Goal: Information Seeking & Learning: Learn about a topic

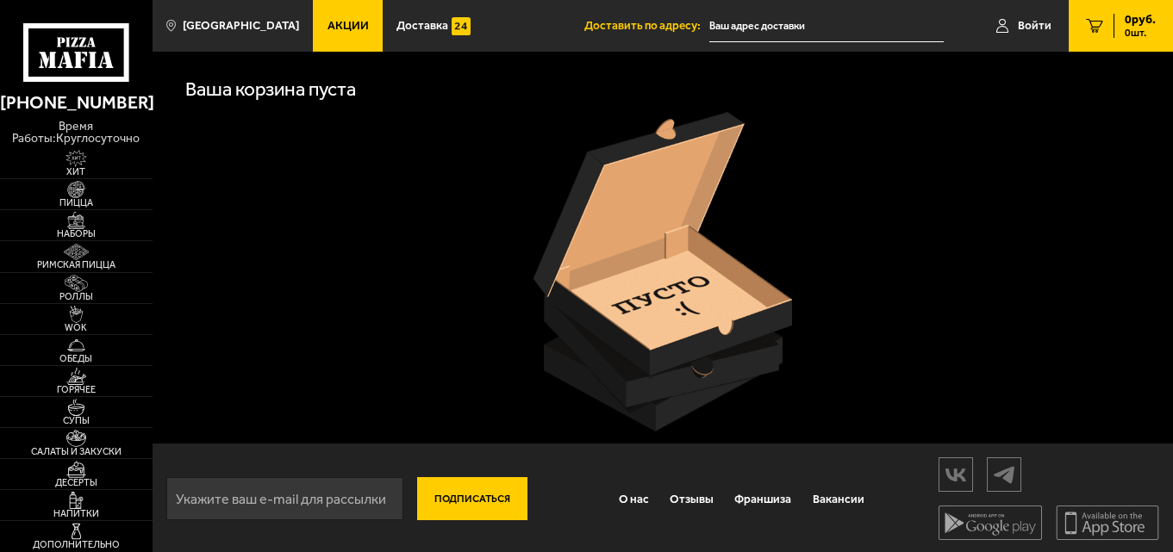
click at [332, 26] on span "Акции" at bounding box center [347, 26] width 41 height 12
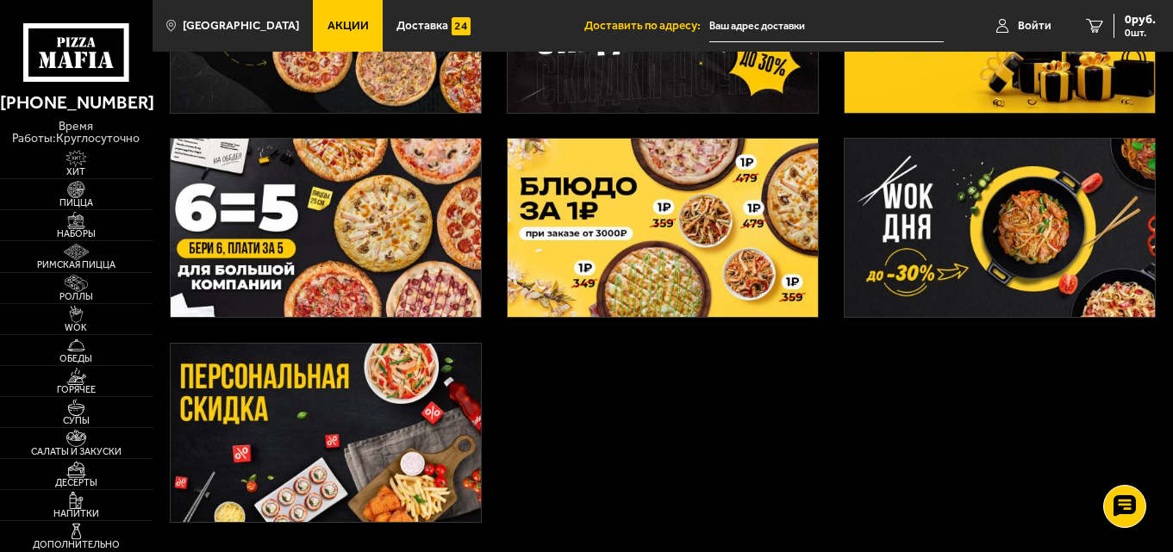
scroll to position [432, 0]
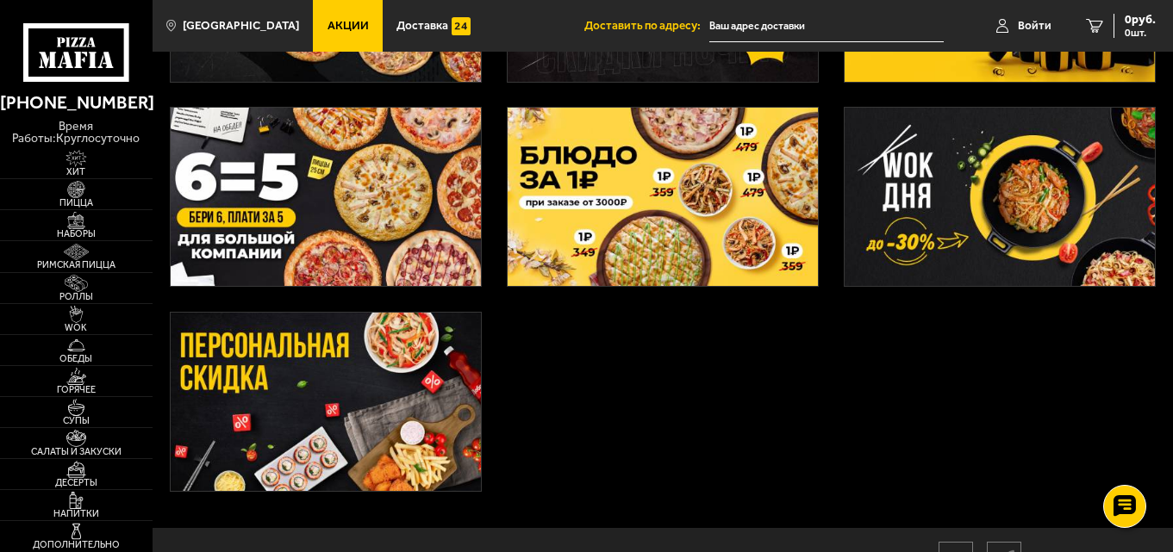
click at [644, 210] on img at bounding box center [663, 197] width 311 height 178
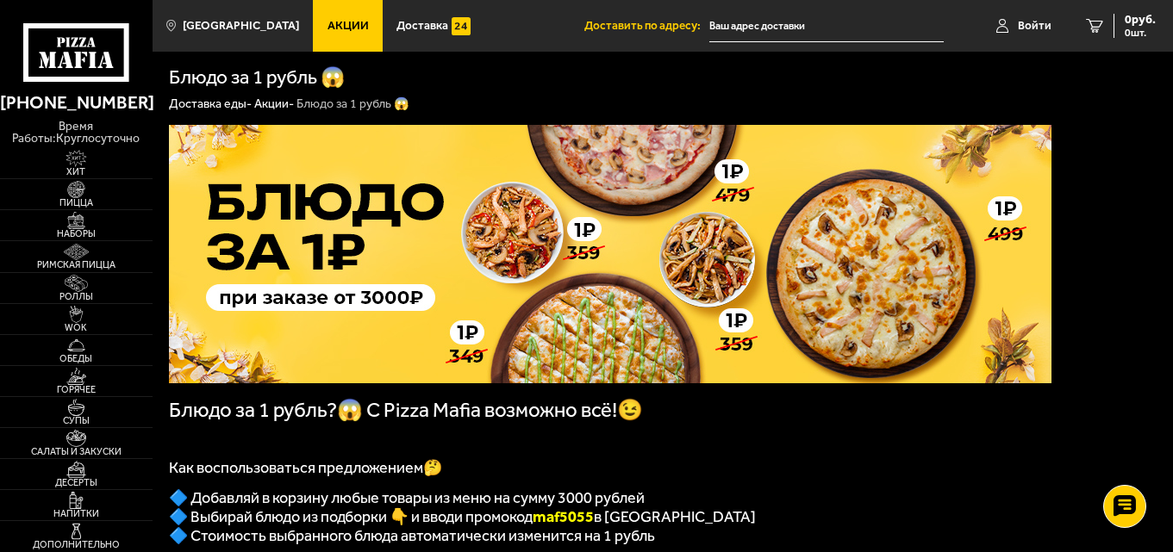
drag, startPoint x: 1172, startPoint y: 231, endPoint x: 1173, endPoint y: 245, distance: 13.8
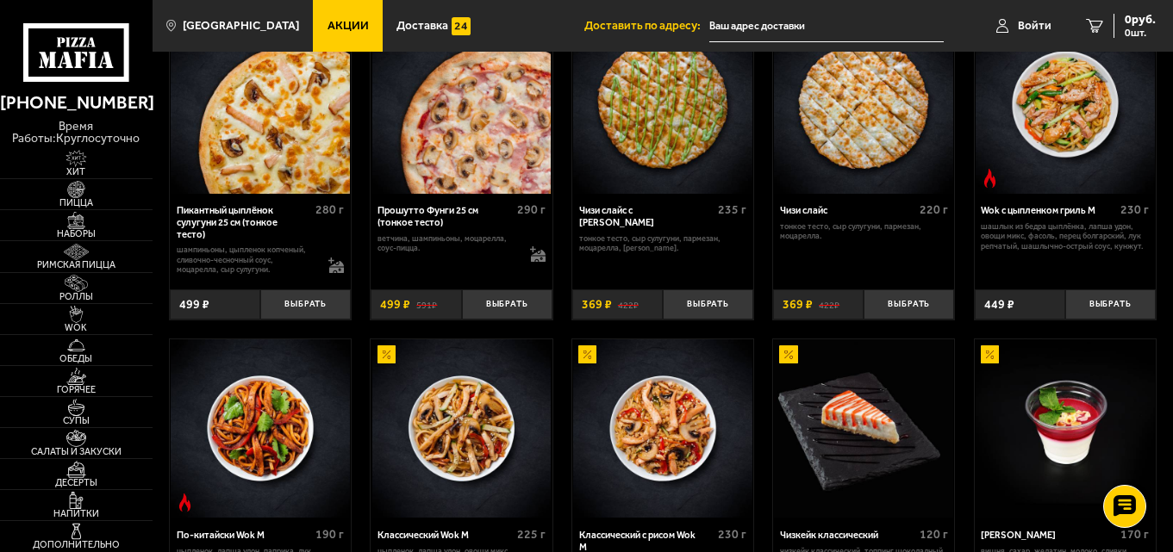
scroll to position [667, 0]
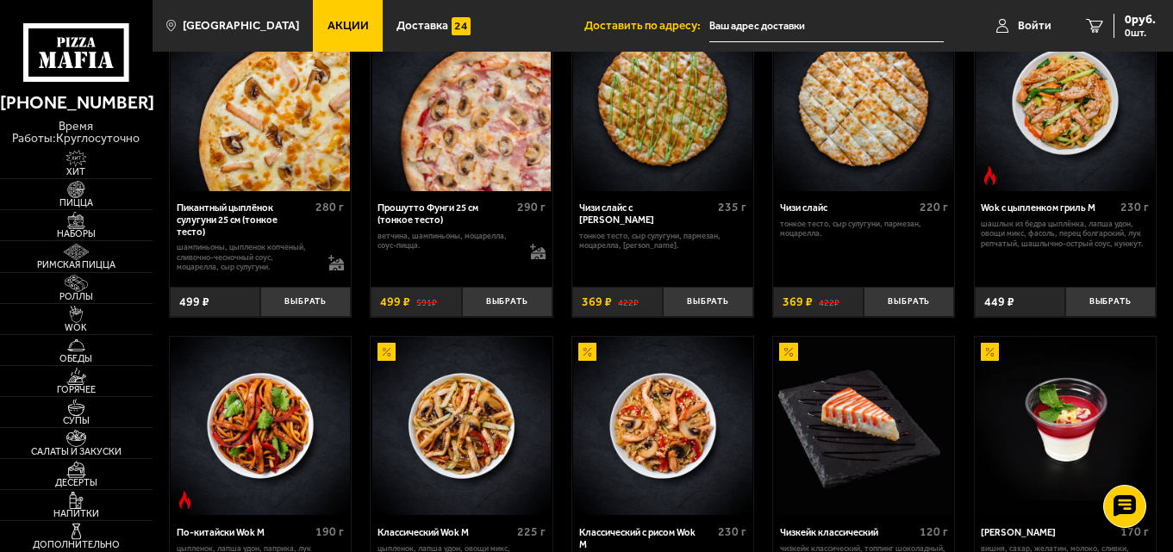
click at [314, 5] on link "Акции" at bounding box center [348, 26] width 70 height 52
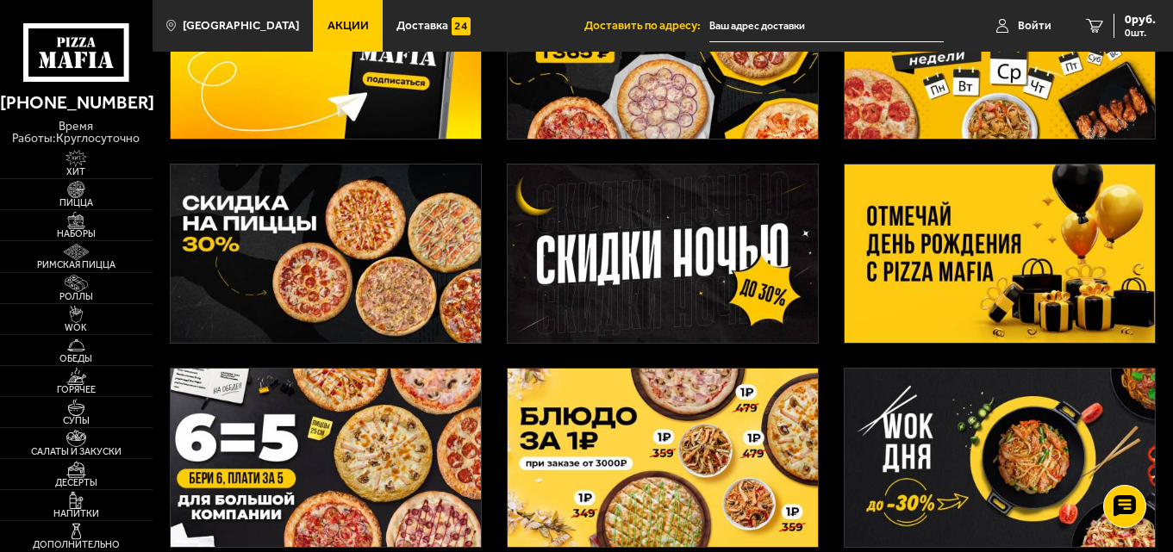
scroll to position [44, 0]
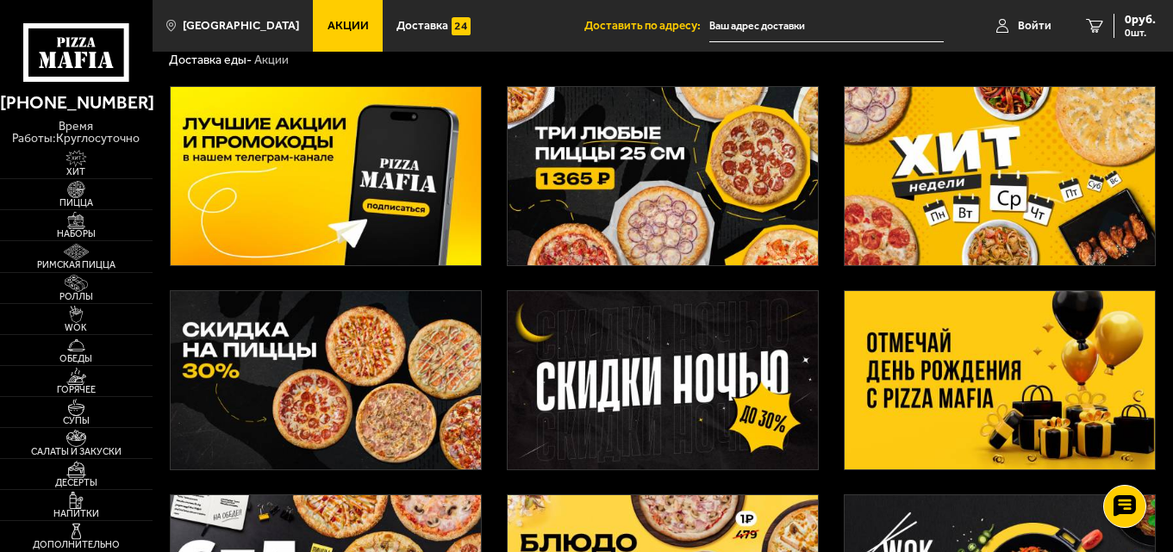
click at [367, 107] on img at bounding box center [326, 176] width 311 height 178
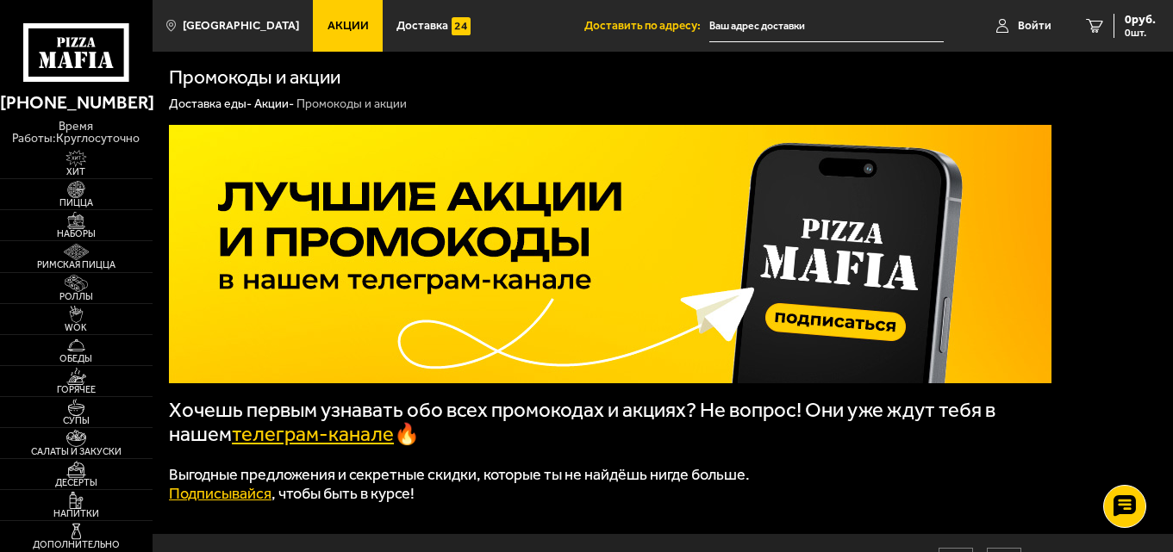
click at [334, 38] on link "Акции" at bounding box center [348, 26] width 70 height 52
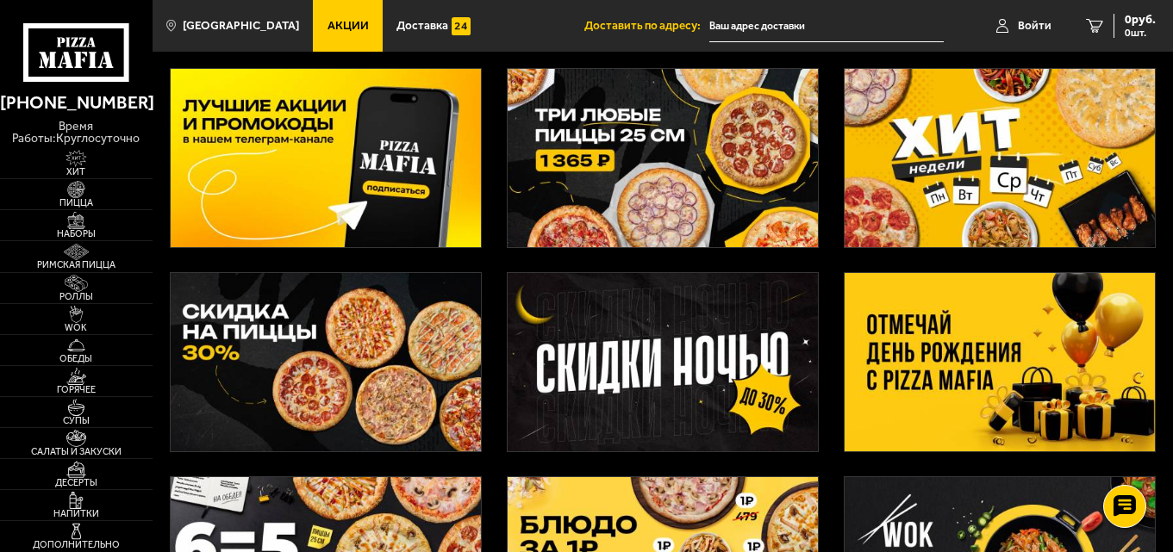
click at [991, 383] on img at bounding box center [1000, 362] width 311 height 178
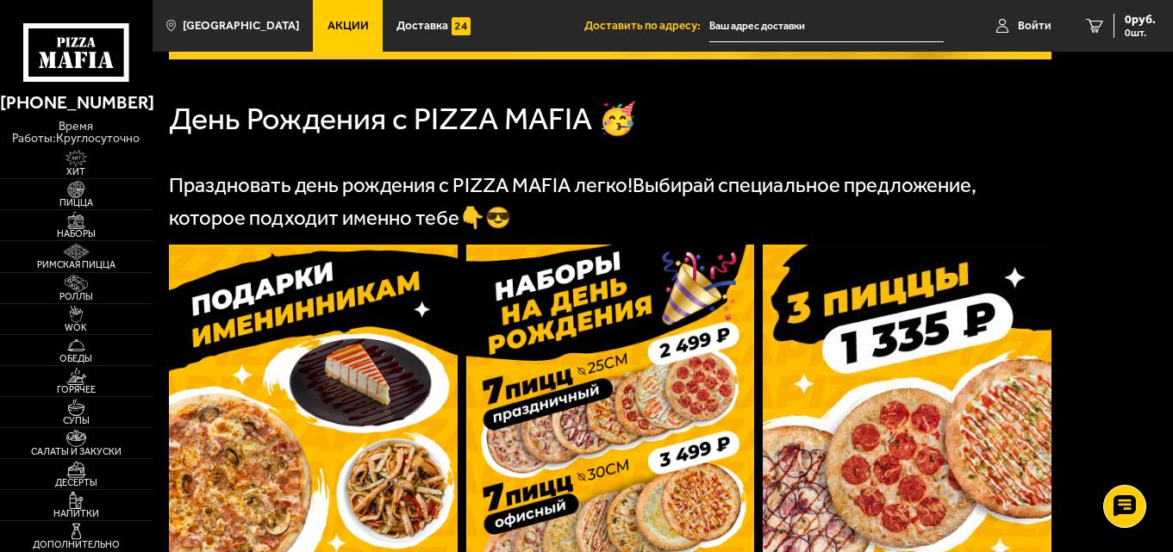
scroll to position [439, 0]
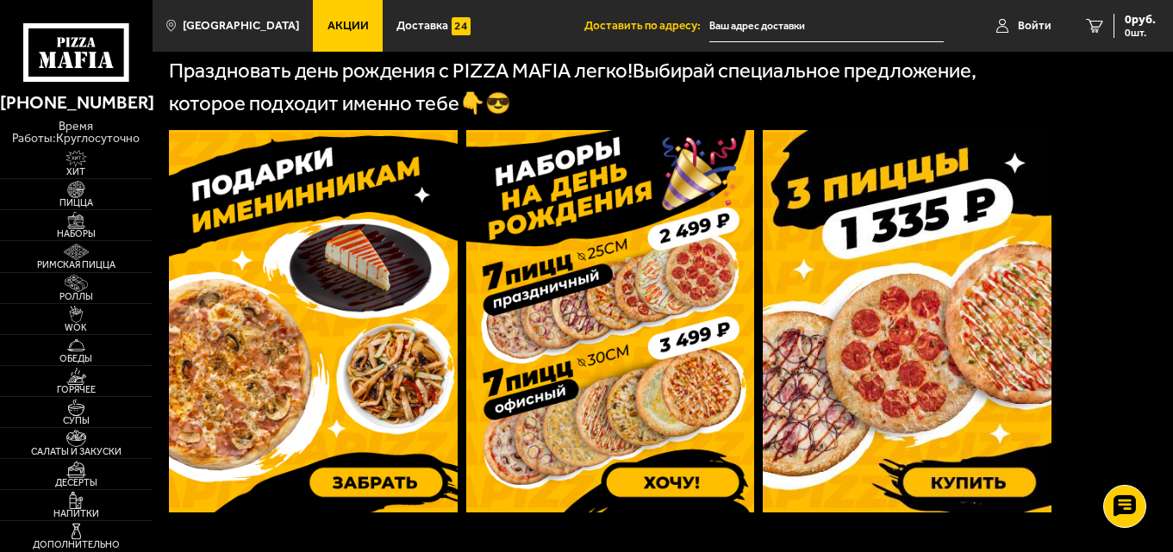
click at [383, 246] on img at bounding box center [313, 321] width 289 height 383
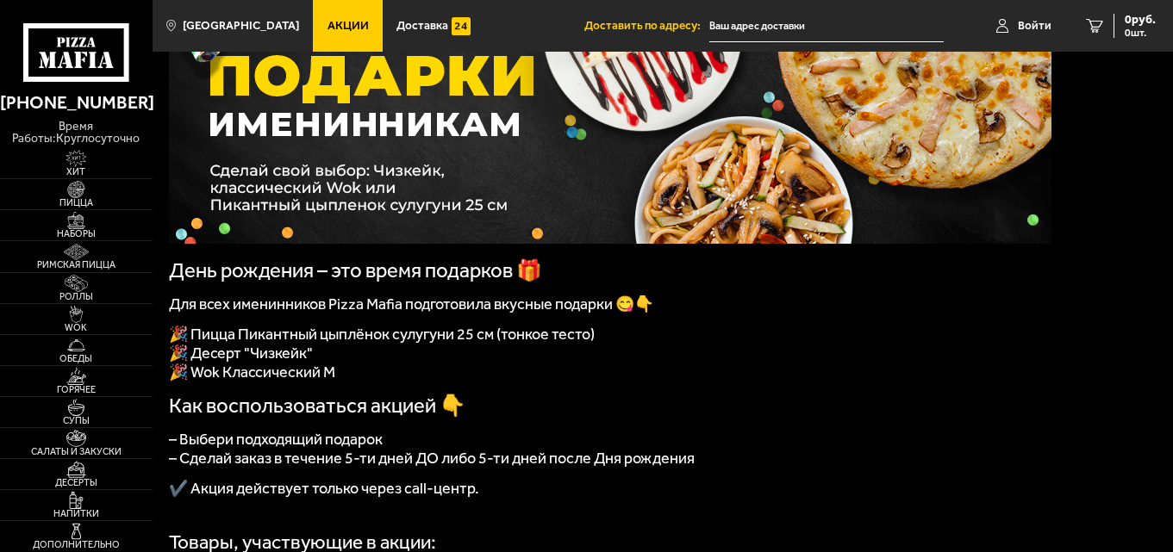
scroll to position [149, 0]
